Goal: Information Seeking & Learning: Find specific fact

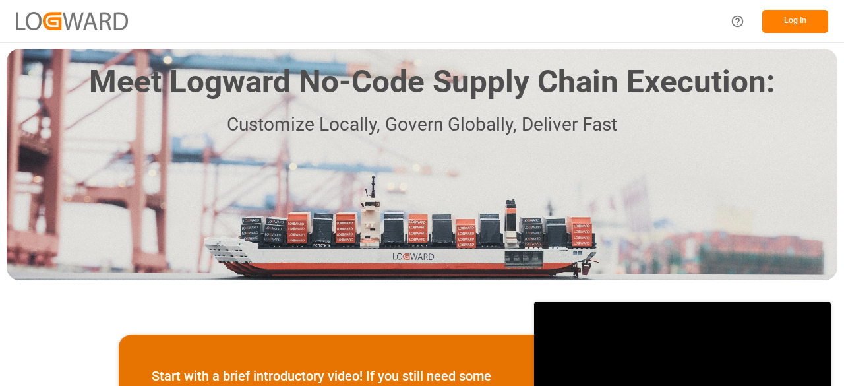
click at [791, 22] on button "Log In" at bounding box center [795, 21] width 66 height 23
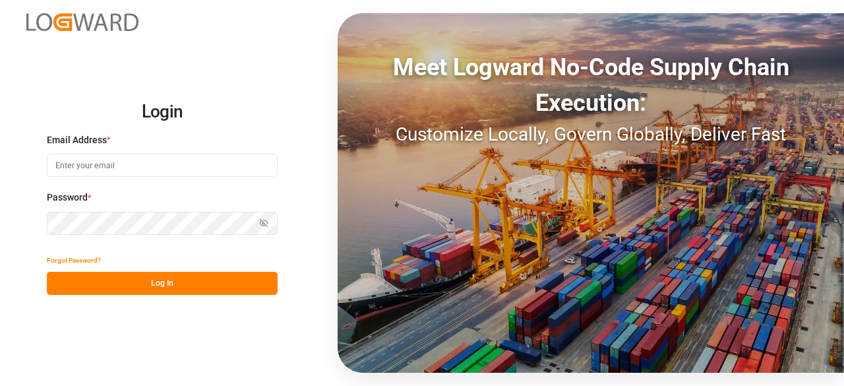
click at [143, 156] on input at bounding box center [162, 165] width 231 height 23
type input "[EMAIL_ADDRESS][PERSON_NAME][DOMAIN_NAME]"
click at [272, 224] on button "Show password" at bounding box center [264, 223] width 28 height 23
click at [207, 276] on button "Log In" at bounding box center [162, 283] width 231 height 23
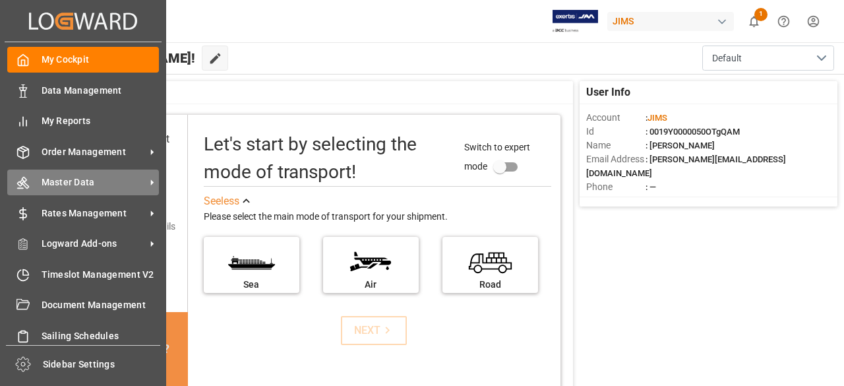
click at [104, 185] on span "Master Data" at bounding box center [94, 182] width 104 height 14
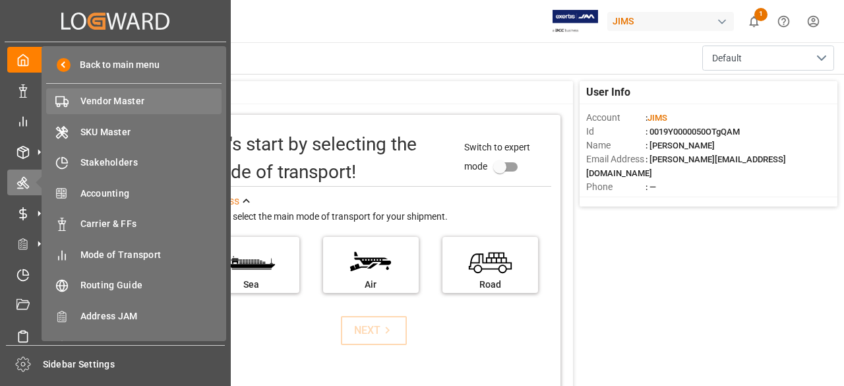
click at [152, 107] on span "Vendor Master" at bounding box center [151, 101] width 142 height 14
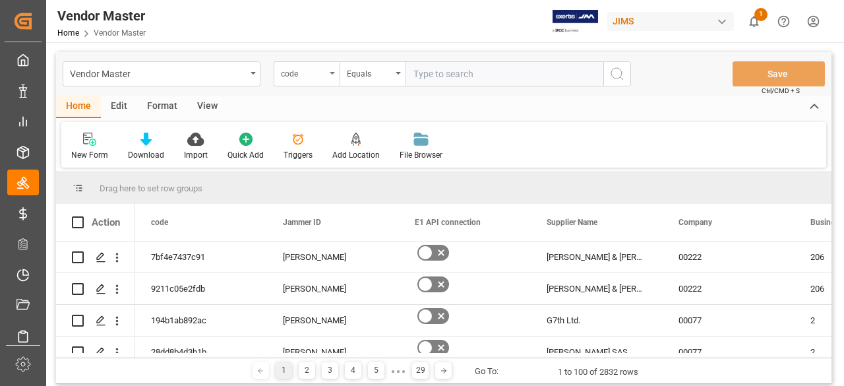
click at [331, 77] on div "code" at bounding box center [307, 73] width 66 height 25
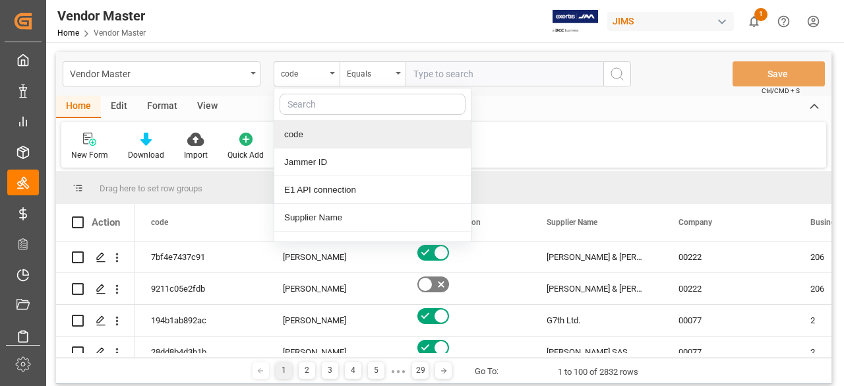
click at [306, 110] on input "text" at bounding box center [373, 104] width 186 height 21
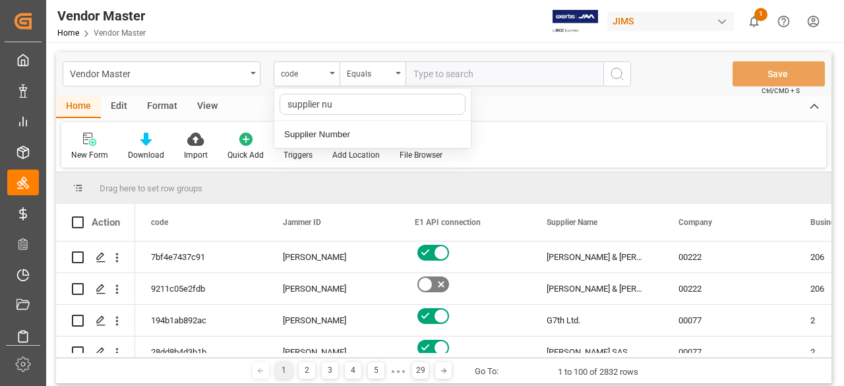
type input "supplier num"
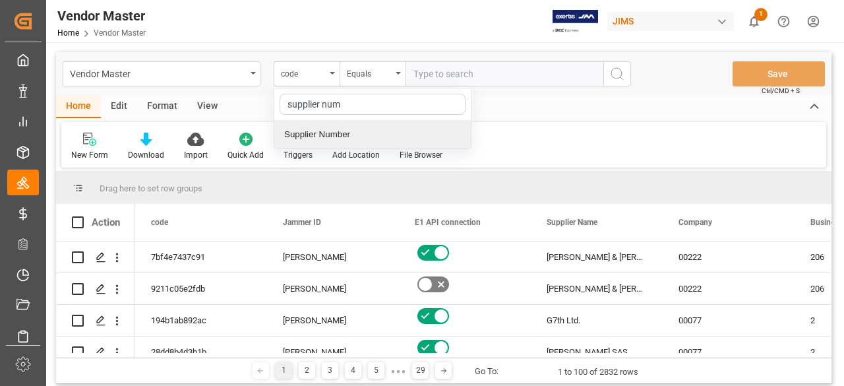
click at [332, 137] on div "Supplier Number" at bounding box center [372, 135] width 197 height 28
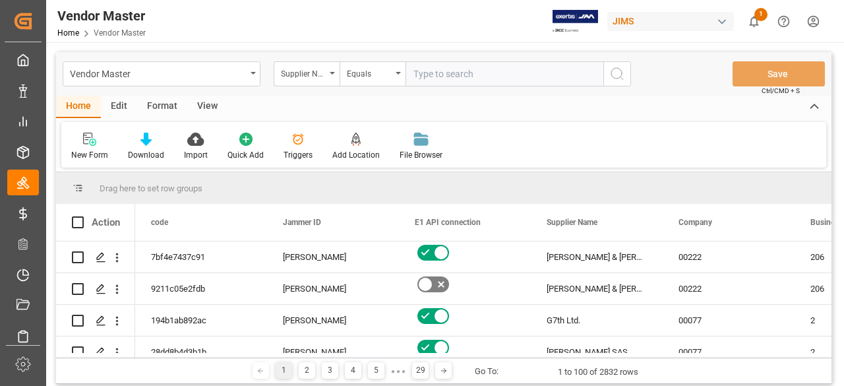
click at [455, 69] on input "text" at bounding box center [505, 73] width 198 height 25
paste input "765983"
type input "765983"
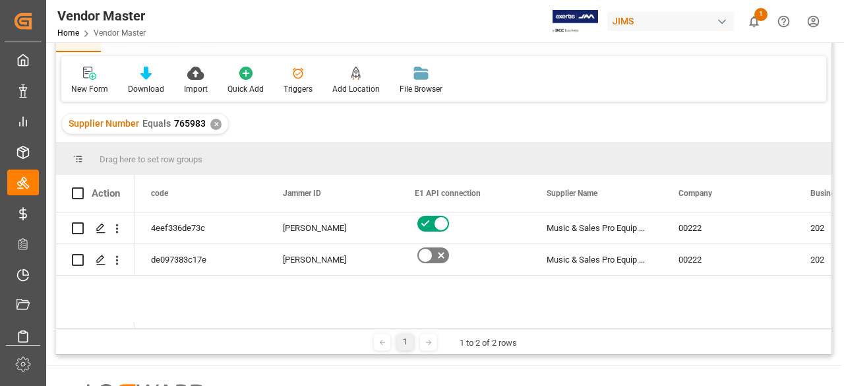
click at [158, 329] on div "1 1 to 2 of 2 rows" at bounding box center [444, 341] width 776 height 26
click at [166, 331] on div "1 1 to 2 of 2 rows" at bounding box center [444, 341] width 776 height 26
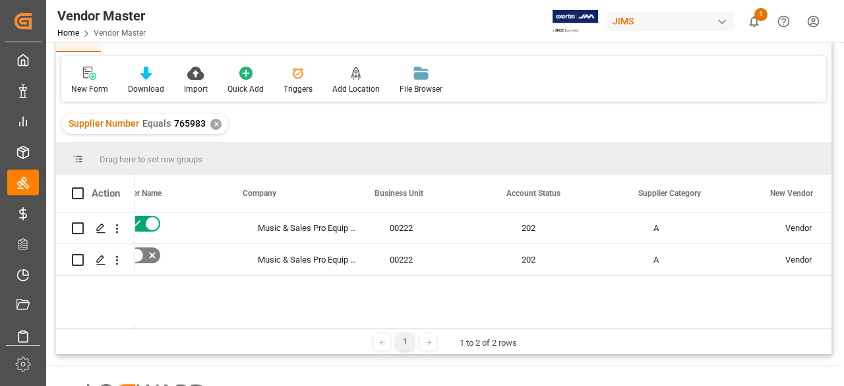
scroll to position [0, 435]
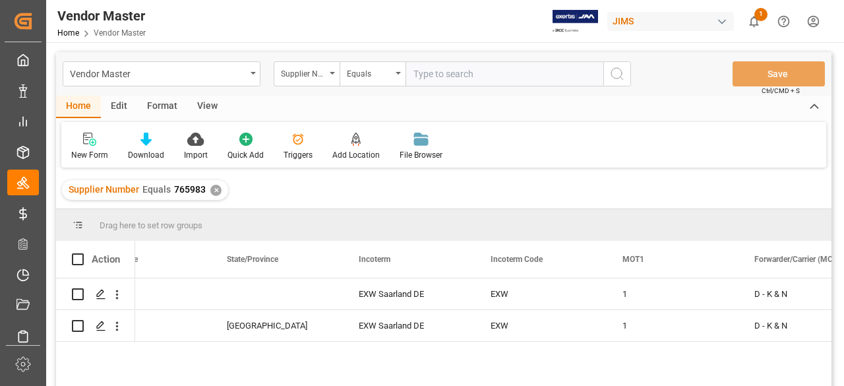
click at [458, 72] on input "text" at bounding box center [505, 73] width 198 height 25
paste input "404677"
type input "404677"
click at [218, 183] on div "Supplier Number Equals 765983 ✕" at bounding box center [145, 190] width 166 height 20
click at [215, 189] on div "✕" at bounding box center [215, 190] width 11 height 11
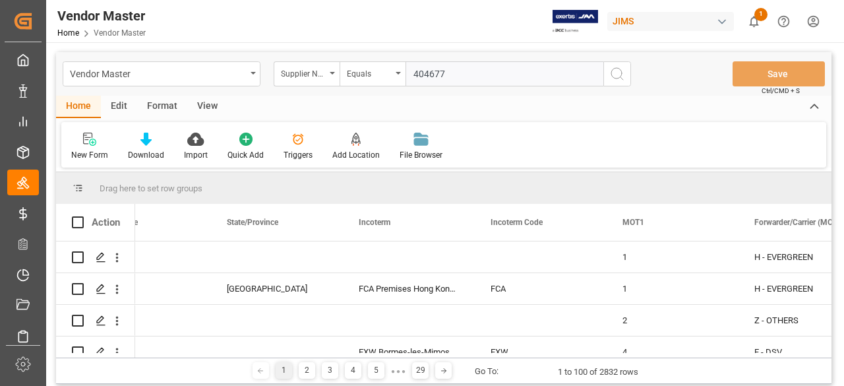
click at [609, 74] on icon "search button" at bounding box center [617, 74] width 16 height 16
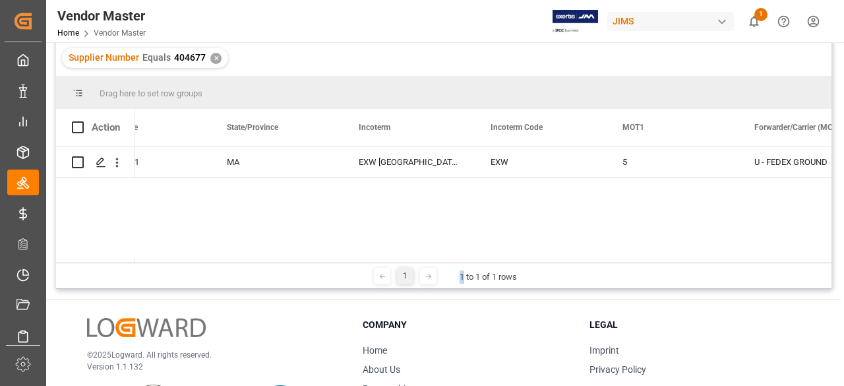
click at [460, 263] on div "1 1 to 1 of 1 rows" at bounding box center [444, 276] width 776 height 26
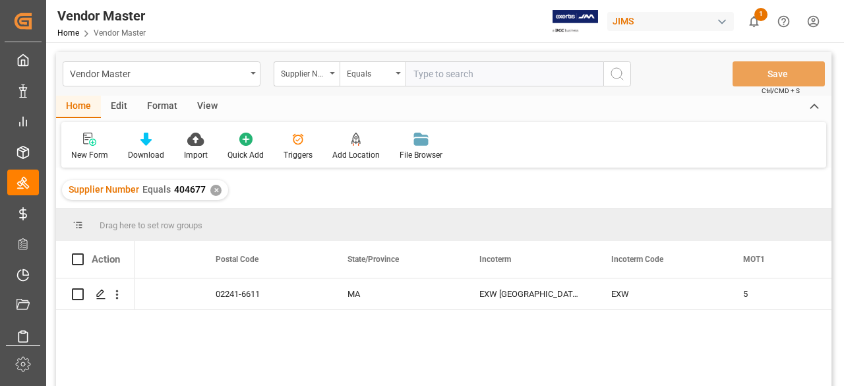
click at [443, 80] on input "text" at bounding box center [505, 73] width 198 height 25
paste input "299609"
type input "299609"
click at [216, 189] on div "✕" at bounding box center [215, 190] width 11 height 11
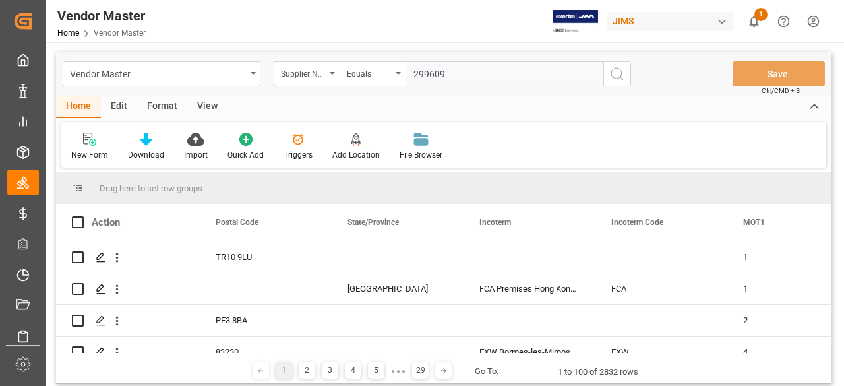
click at [619, 78] on icon "search button" at bounding box center [617, 74] width 16 height 16
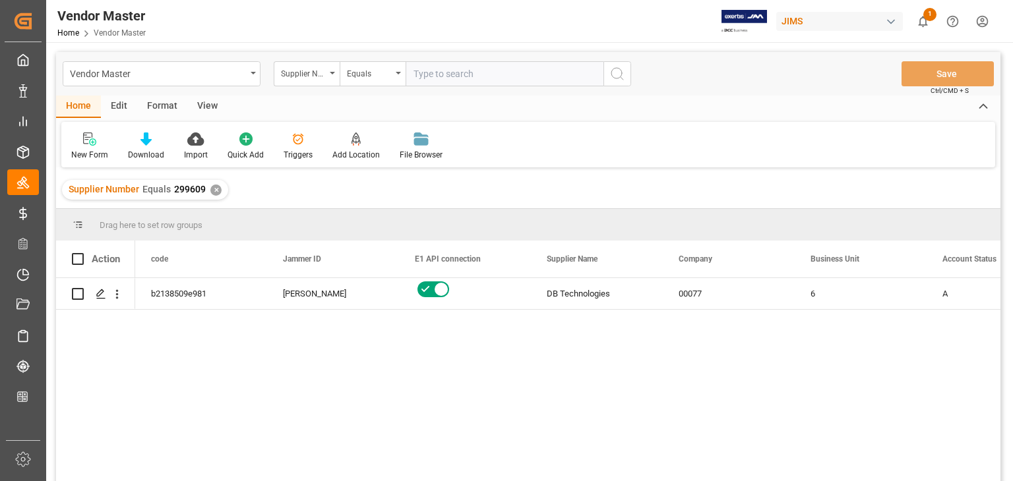
click at [533, 66] on input "text" at bounding box center [505, 73] width 198 height 25
paste input "733480"
type input "733480"
click at [210, 191] on div "✕" at bounding box center [215, 190] width 11 height 11
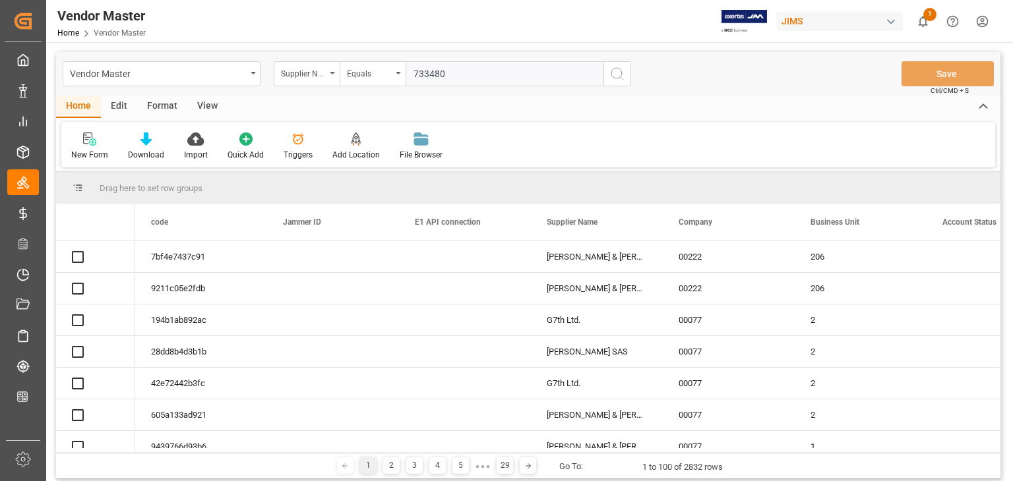
click at [622, 78] on line "search button" at bounding box center [622, 78] width 3 height 3
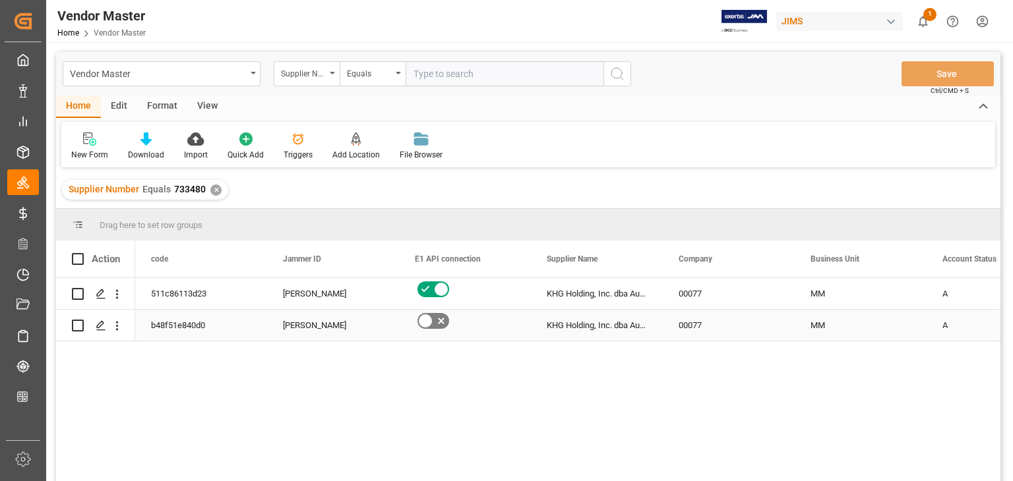
click at [609, 323] on div "KHG Holding, Inc. dba Austere" at bounding box center [597, 325] width 132 height 31
